Goal: Information Seeking & Learning: Learn about a topic

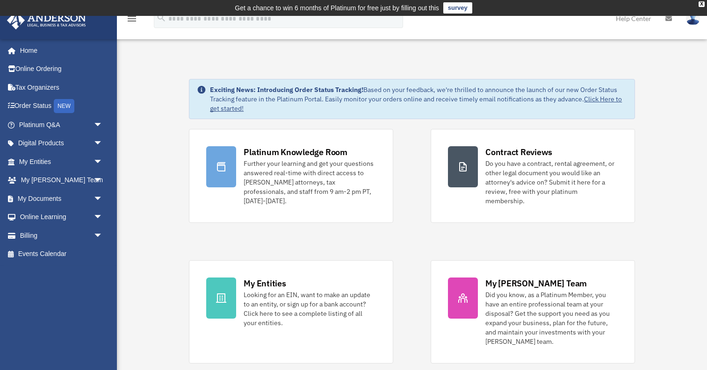
click at [626, 21] on link "Help Center" at bounding box center [634, 18] width 50 height 37
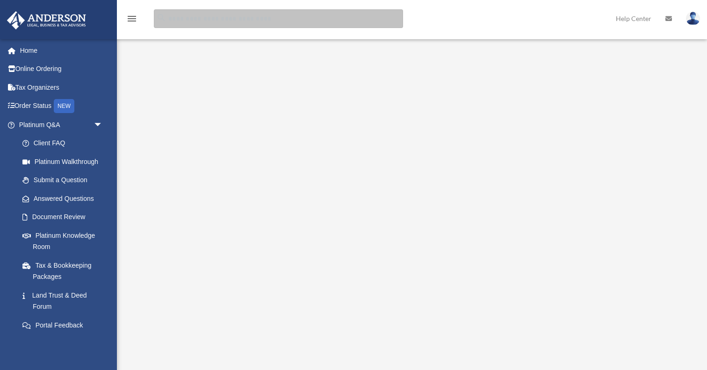
click at [232, 22] on input "search" at bounding box center [278, 18] width 249 height 19
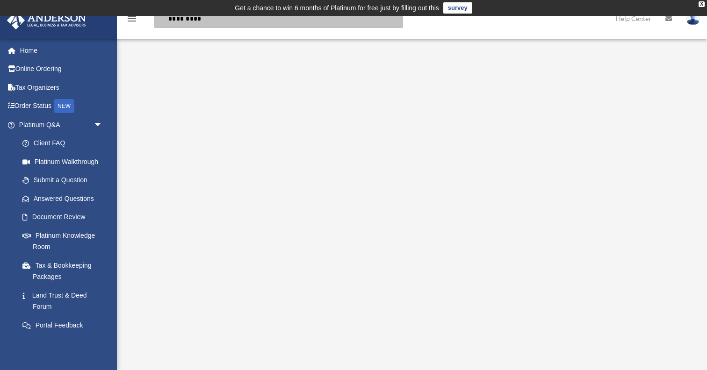
type input "*********"
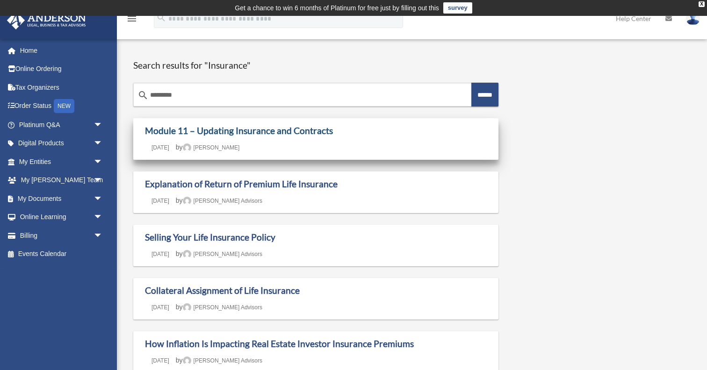
click at [259, 136] on link "Module 11 – Updating Insurance and Contracts" at bounding box center [239, 130] width 188 height 11
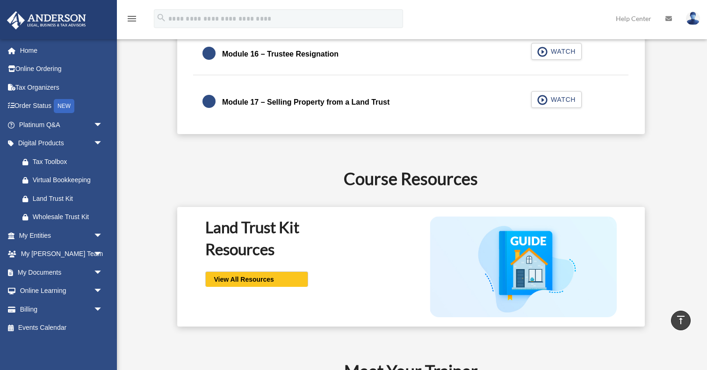
scroll to position [1408, 0]
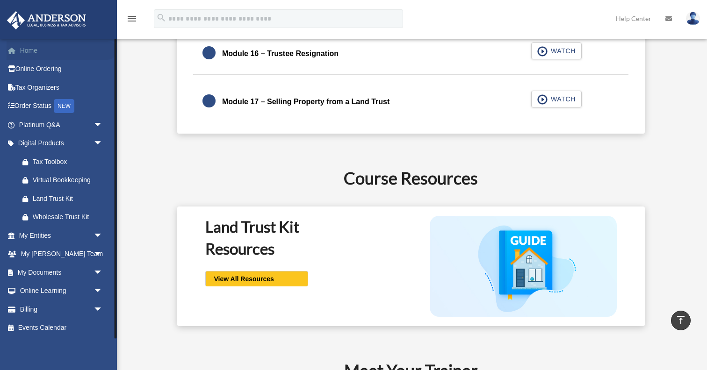
click at [42, 49] on link "Home" at bounding box center [62, 50] width 110 height 19
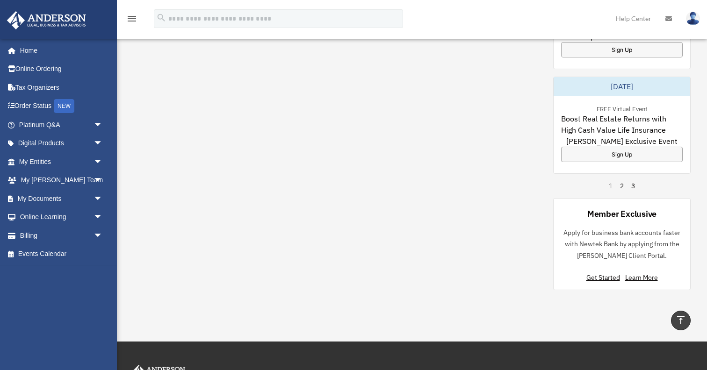
scroll to position [673, 0]
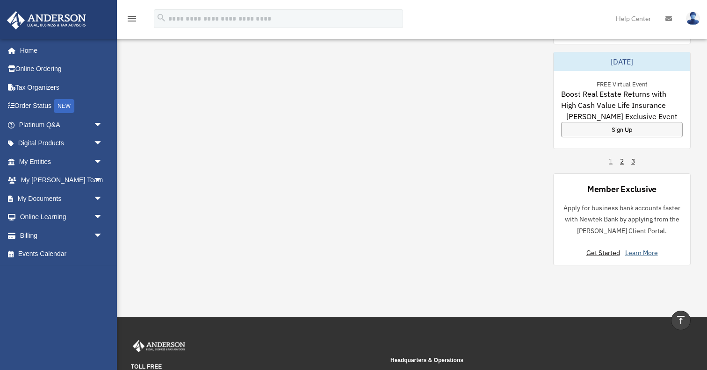
click at [641, 249] on link "Learn More" at bounding box center [641, 253] width 33 height 8
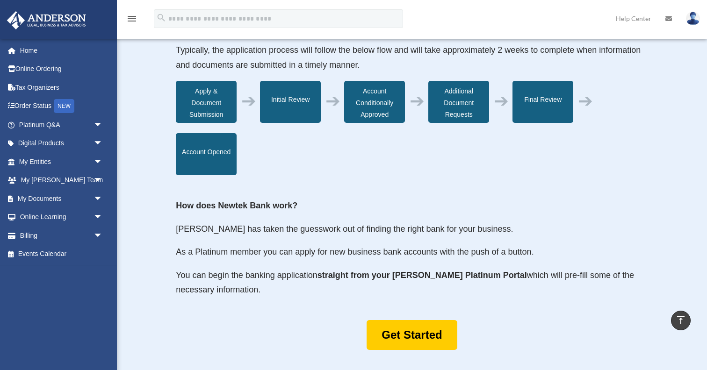
scroll to position [298, 0]
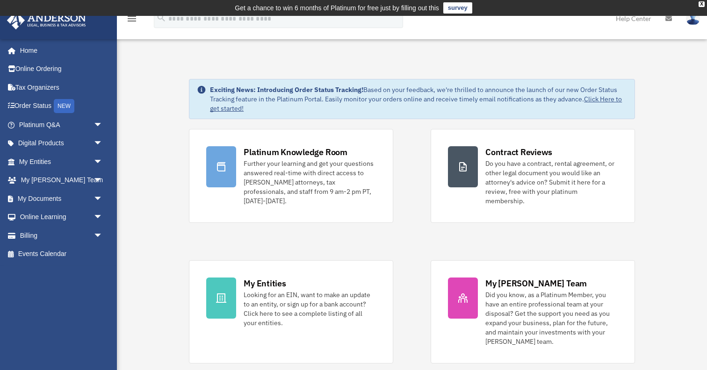
click at [640, 21] on link "Help Center" at bounding box center [634, 18] width 50 height 37
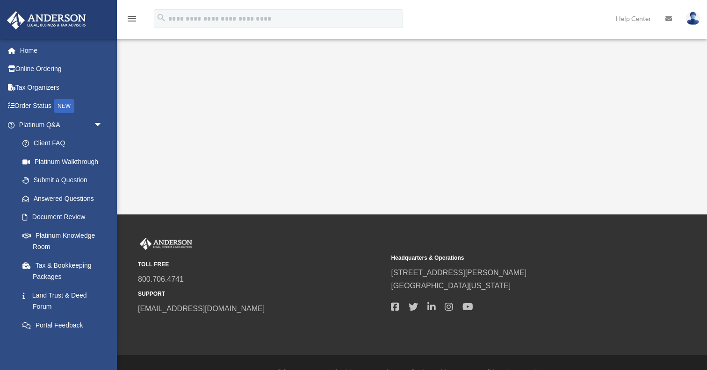
scroll to position [230, 0]
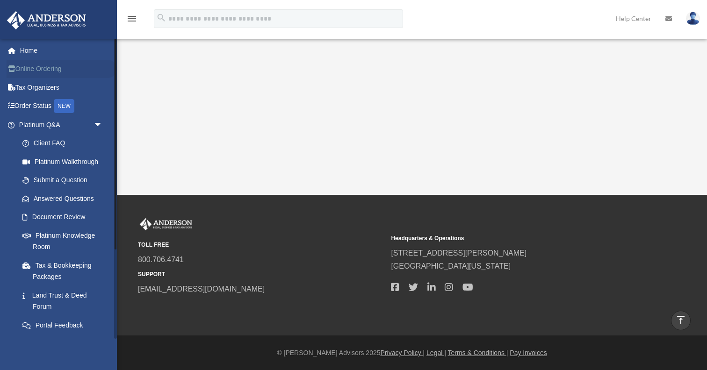
click at [38, 73] on link "Online Ordering" at bounding box center [62, 69] width 110 height 19
